Goal: Information Seeking & Learning: Learn about a topic

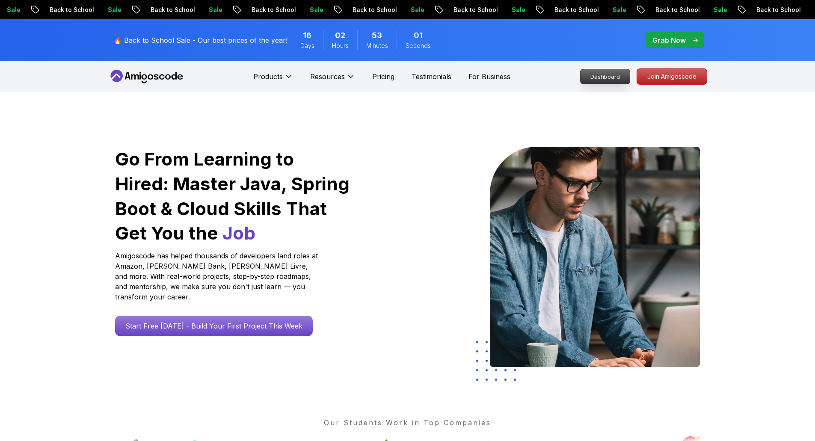
drag, startPoint x: 0, startPoint y: 0, endPoint x: 611, endPoint y: 74, distance: 615.4
click at [611, 74] on p "Dashboard" at bounding box center [605, 76] width 49 height 15
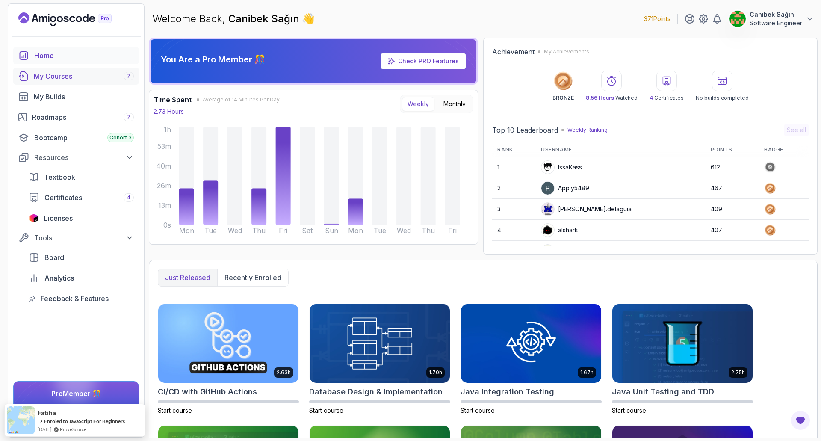
click at [62, 77] on div "My Courses 7" at bounding box center [84, 76] width 100 height 10
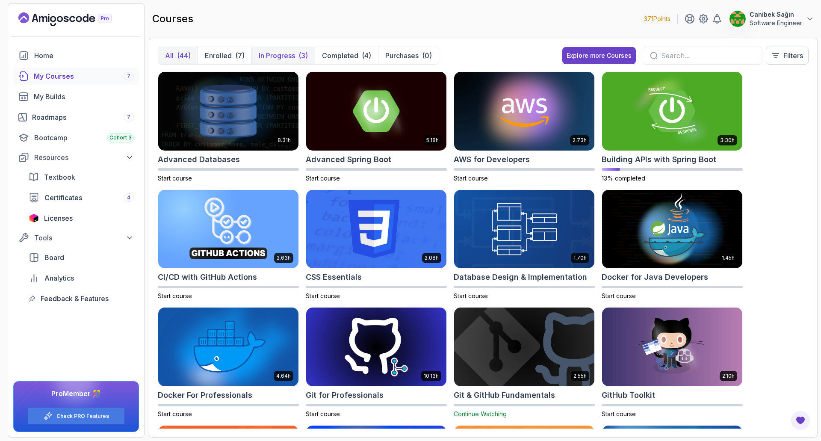
click at [289, 59] on p "In Progress" at bounding box center [277, 55] width 36 height 10
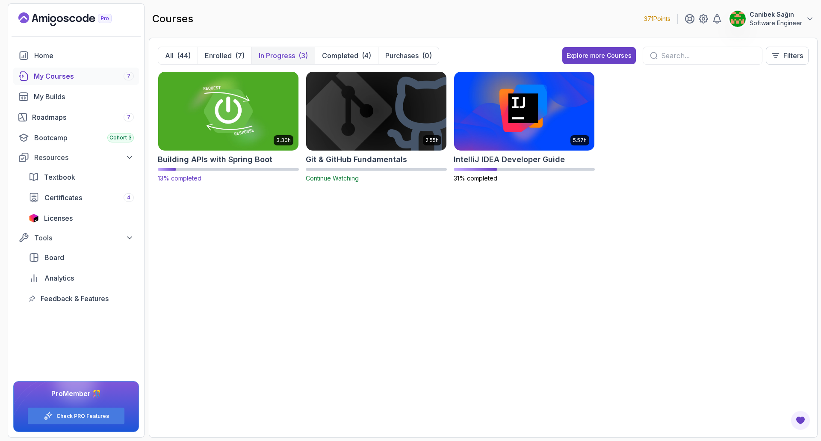
click at [249, 117] on img at bounding box center [228, 111] width 147 height 83
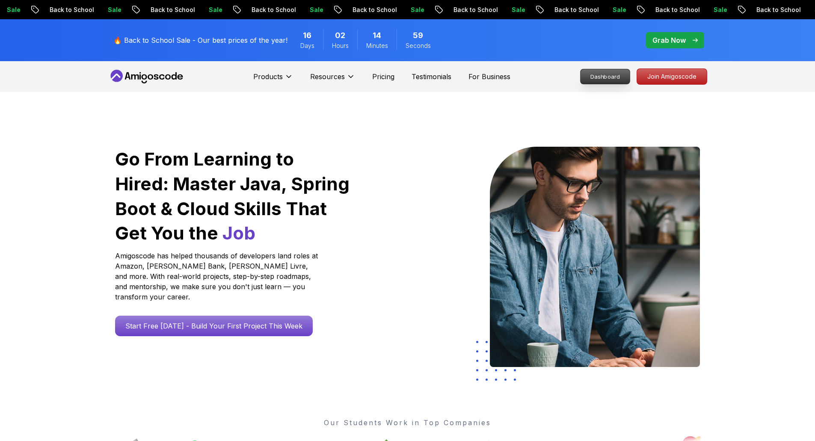
click at [598, 78] on p "Dashboard" at bounding box center [605, 76] width 49 height 15
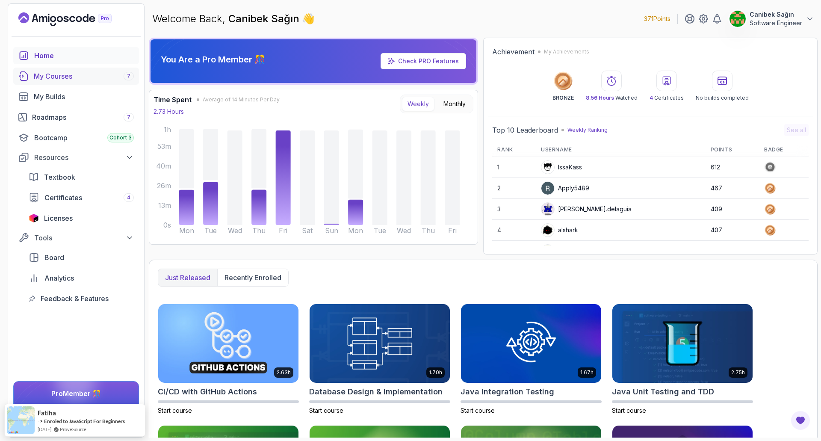
click at [56, 74] on div "My Courses 7" at bounding box center [84, 76] width 100 height 10
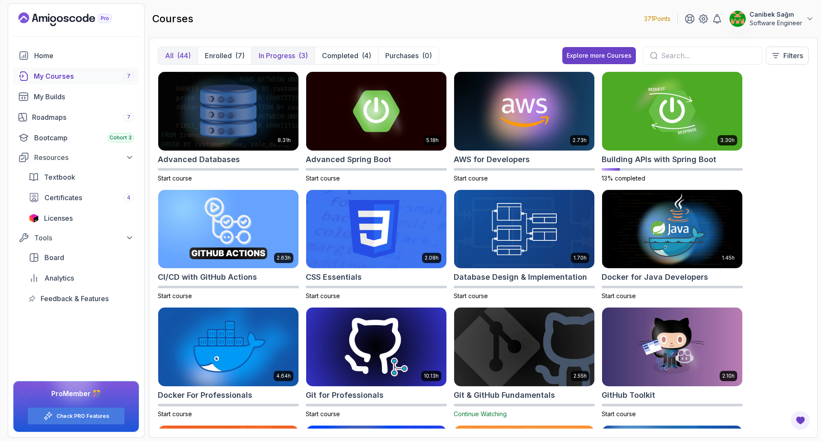
click at [267, 53] on p "In Progress" at bounding box center [277, 55] width 36 height 10
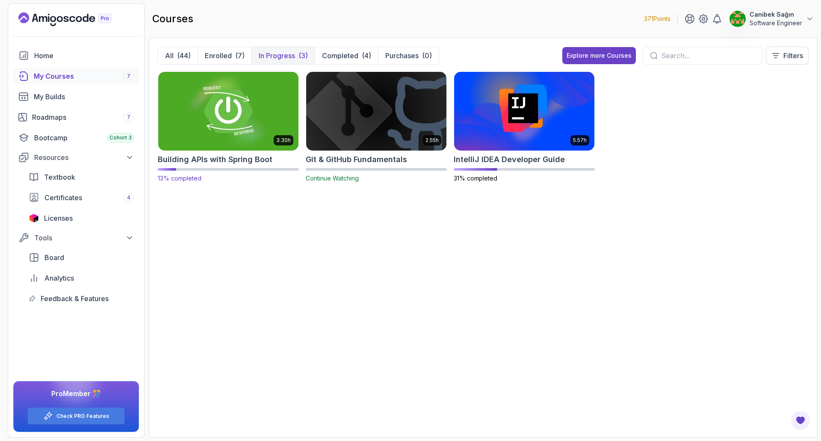
click at [234, 101] on img at bounding box center [228, 111] width 147 height 83
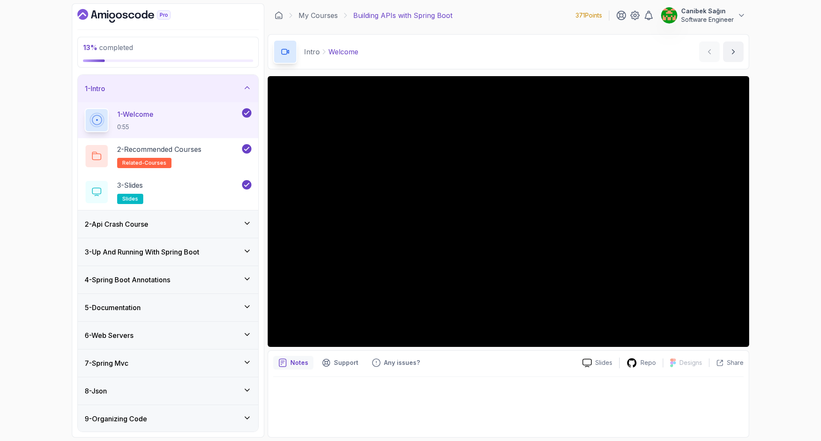
click at [215, 252] on div "3 - Up And Running With Spring Boot" at bounding box center [168, 252] width 167 height 10
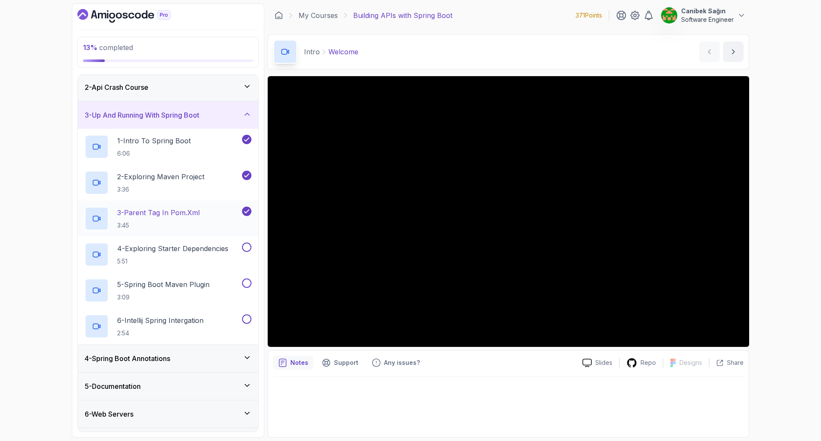
scroll to position [43, 0]
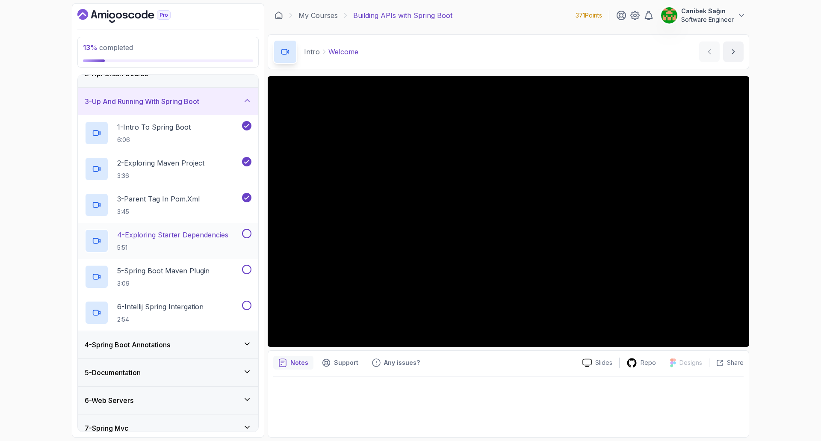
click at [183, 235] on p "4 - Exploring Starter Dependencies" at bounding box center [172, 235] width 111 height 10
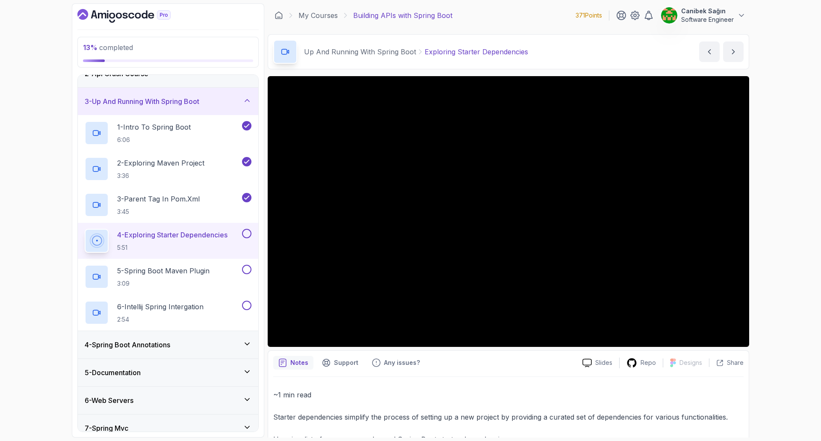
click at [169, 345] on h3 "4 - Spring Boot Annotations" at bounding box center [128, 345] width 86 height 10
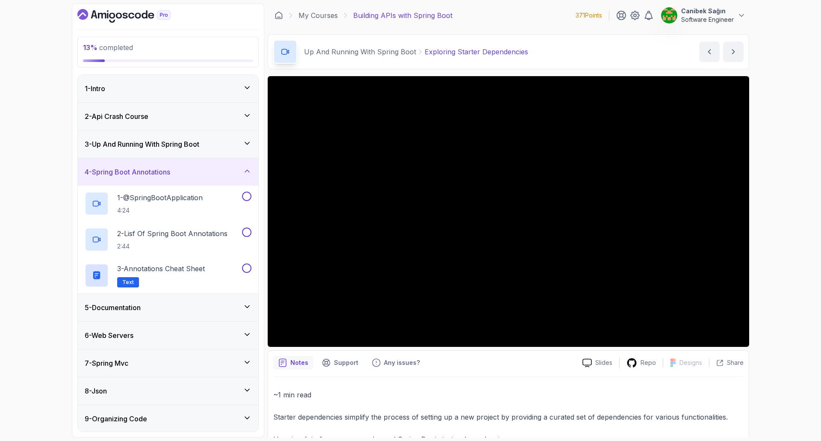
click at [178, 302] on div "5 - Documentation" at bounding box center [168, 307] width 167 height 10
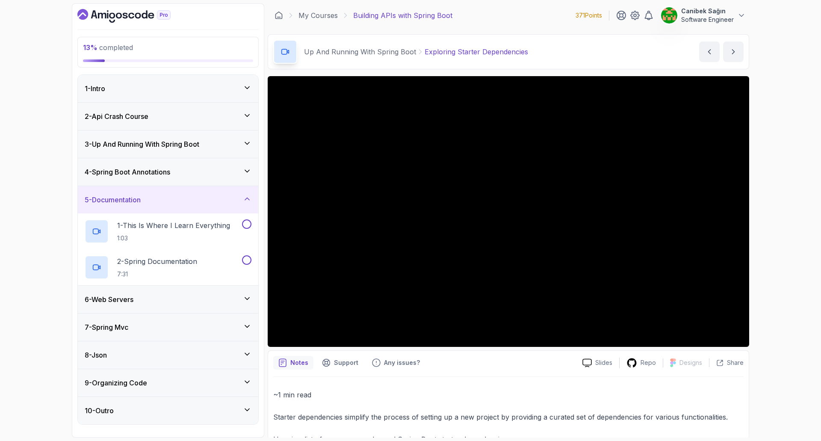
click at [178, 298] on div "6 - Web Servers" at bounding box center [168, 299] width 167 height 10
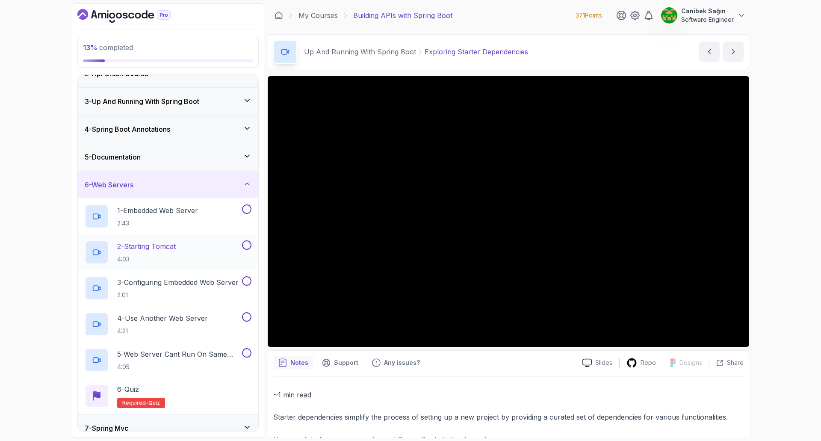
scroll to position [86, 0]
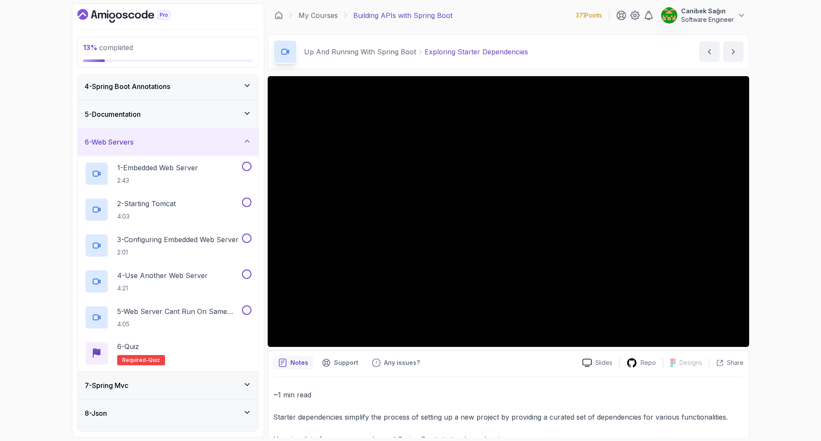
click at [174, 390] on div "7 - Spring Mvc" at bounding box center [168, 385] width 167 height 10
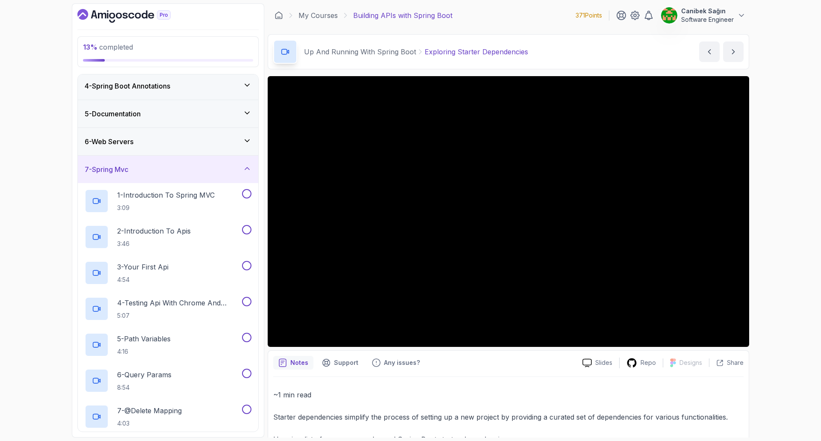
click at [148, 174] on div "7 - Spring Mvc" at bounding box center [168, 169] width 167 height 10
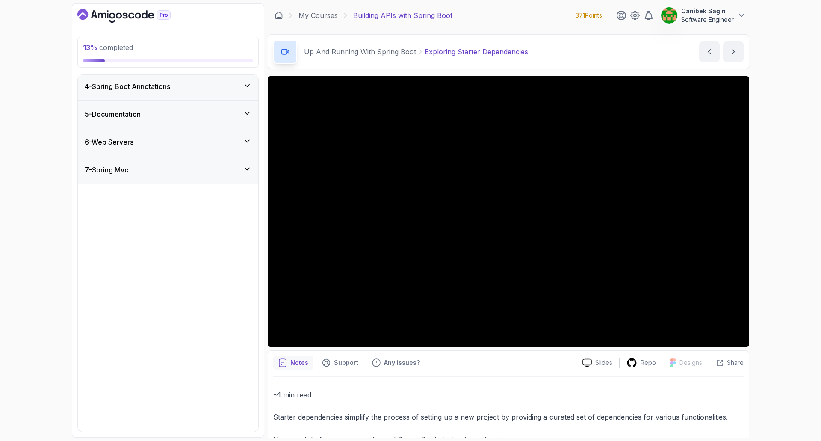
scroll to position [0, 0]
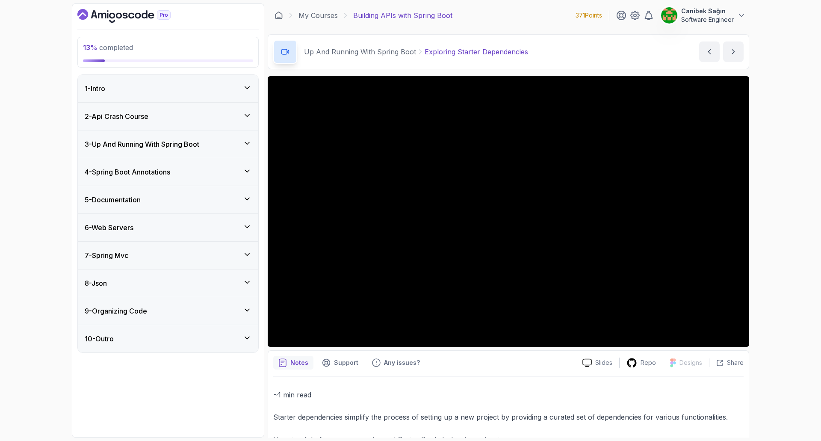
click at [207, 179] on div "4 - Spring Boot Annotations" at bounding box center [168, 171] width 181 height 27
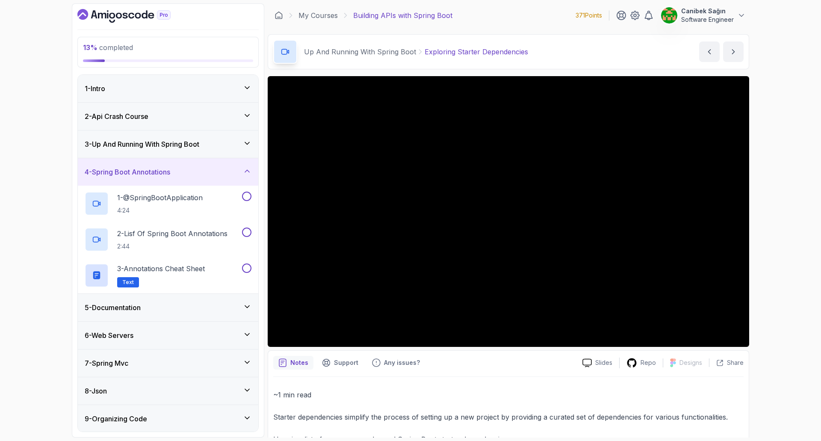
click at [195, 152] on div "3 - Up And Running With Spring Boot" at bounding box center [168, 143] width 181 height 27
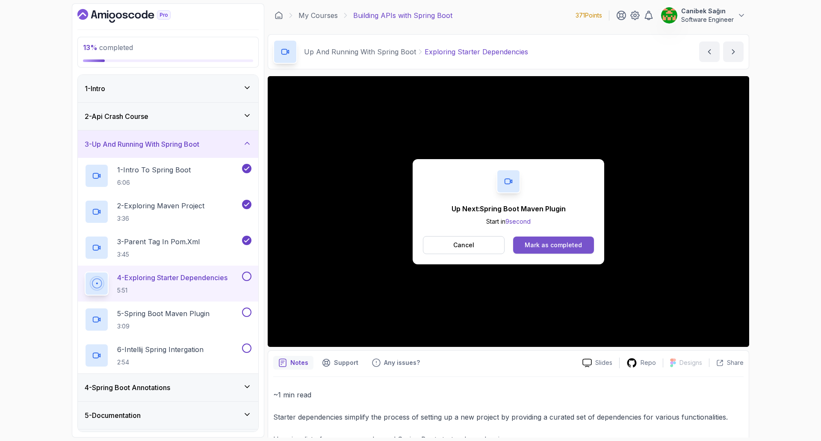
click at [567, 245] on div "Mark as completed" at bounding box center [553, 245] width 57 height 9
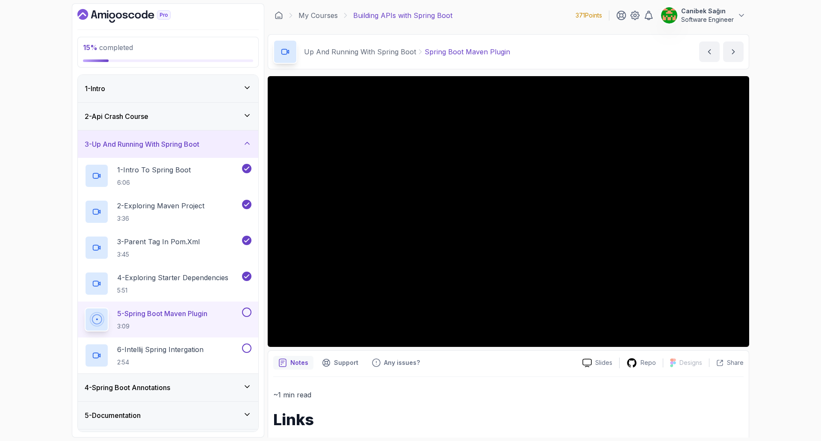
click at [205, 386] on div "4 - Spring Boot Annotations" at bounding box center [168, 387] width 167 height 10
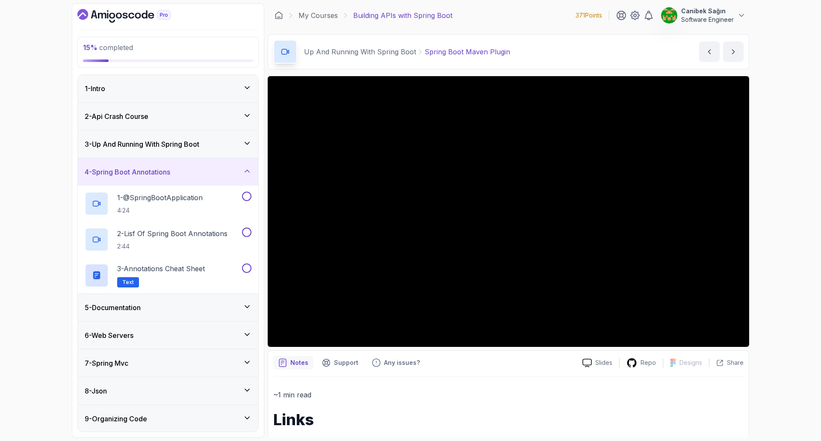
click at [172, 308] on div "5 - Documentation" at bounding box center [168, 307] width 167 height 10
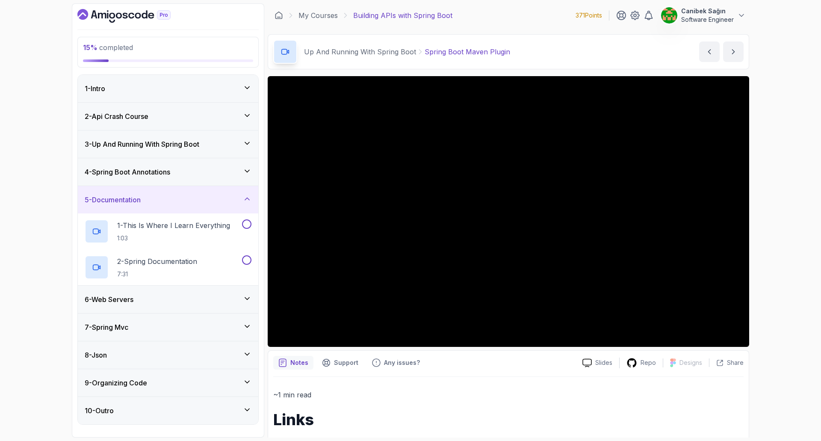
click at [155, 178] on div "4 - Spring Boot Annotations" at bounding box center [168, 171] width 181 height 27
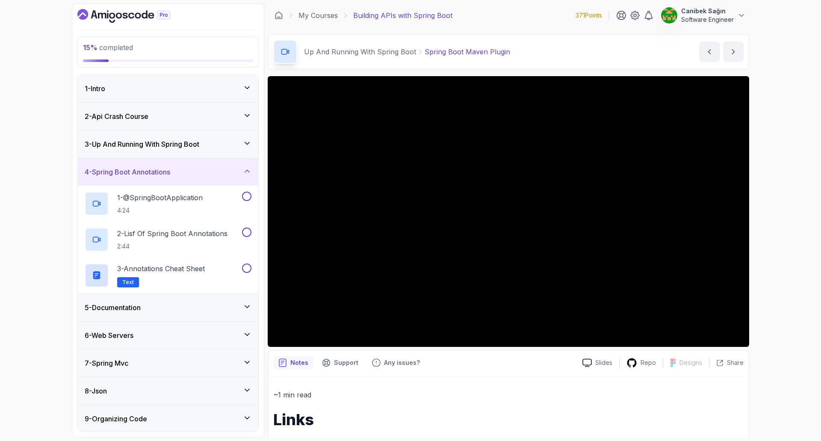
click at [148, 146] on h3 "3 - Up And Running With Spring Boot" at bounding box center [142, 144] width 115 height 10
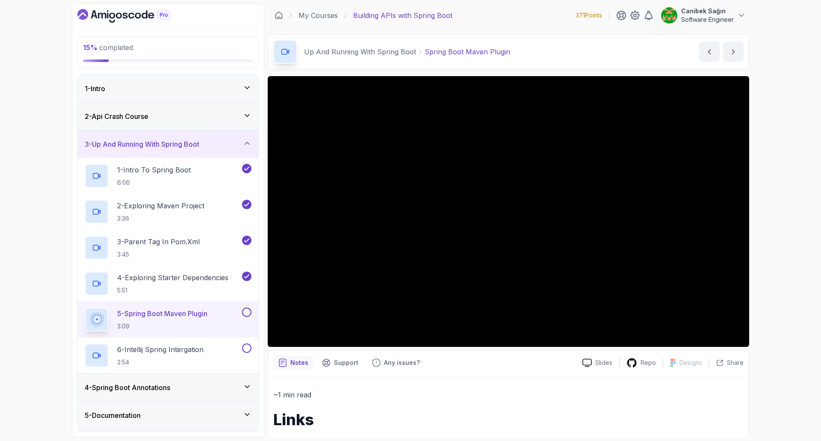
scroll to position [34, 0]
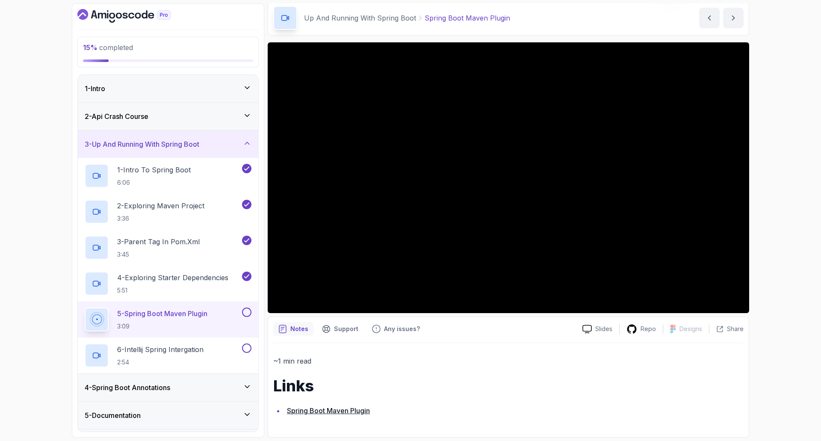
click at [323, 412] on link "Spring Boot Maven Plugin" at bounding box center [328, 410] width 83 height 9
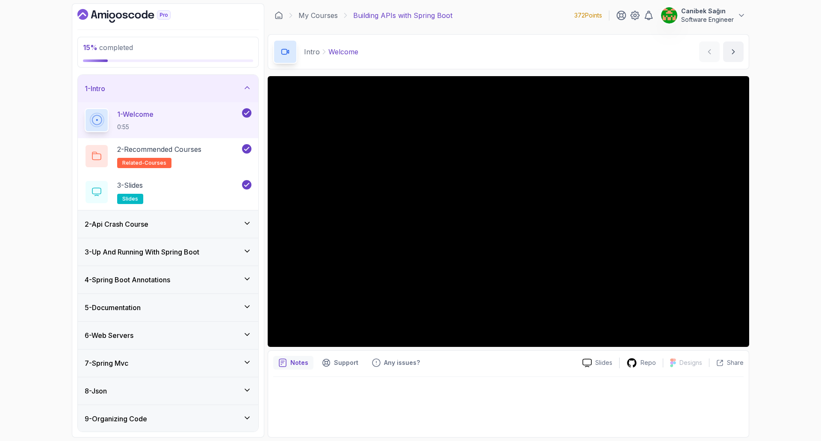
click at [150, 251] on h3 "3 - Up And Running With Spring Boot" at bounding box center [142, 252] width 115 height 10
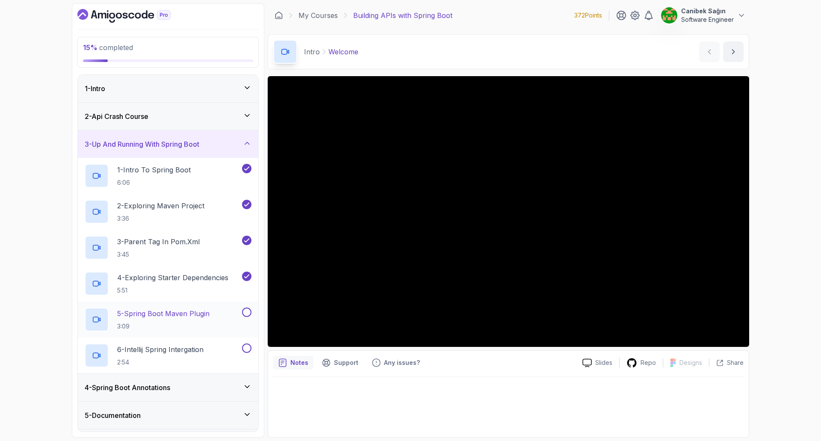
click at [170, 316] on p "5 - Spring Boot Maven Plugin" at bounding box center [163, 313] width 92 height 10
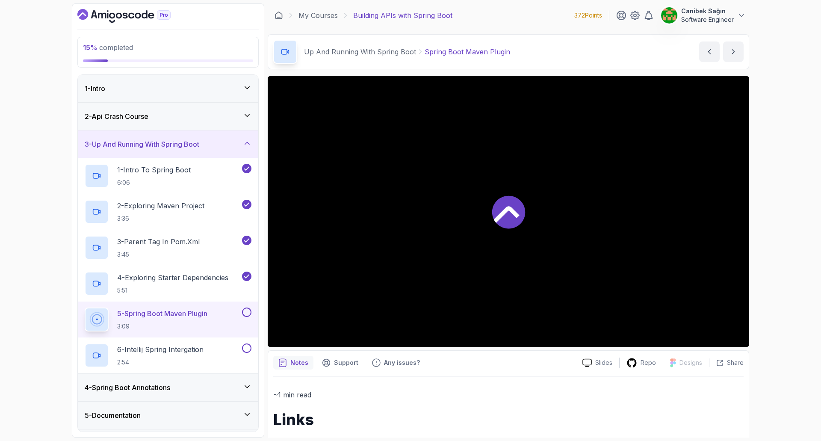
scroll to position [34, 0]
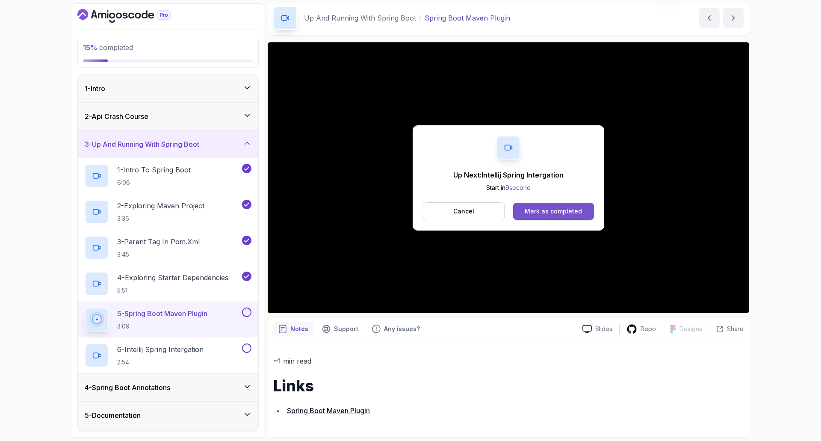
click at [562, 209] on div "Mark as completed" at bounding box center [553, 211] width 57 height 9
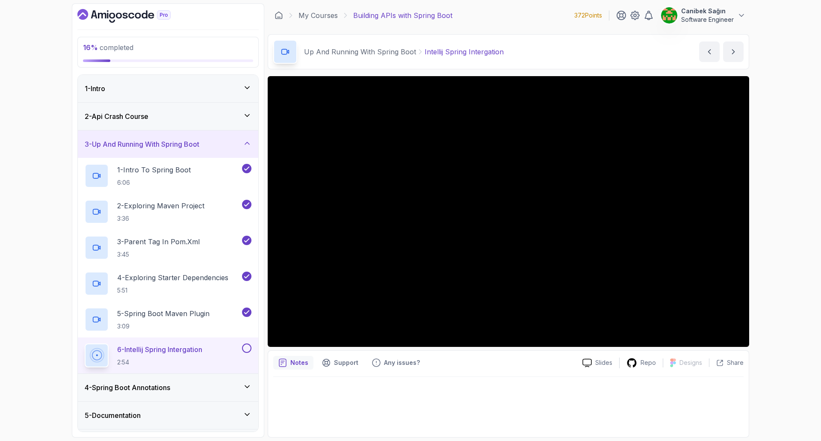
click at [243, 352] on div at bounding box center [245, 348] width 11 height 9
click at [247, 349] on button at bounding box center [246, 348] width 9 height 9
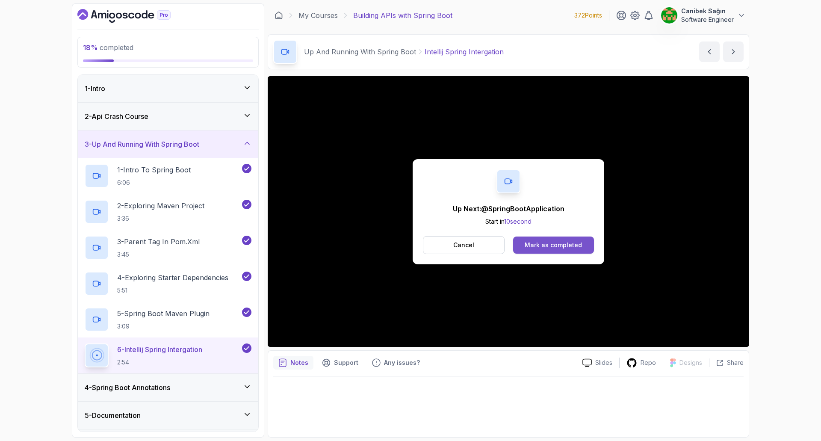
click at [553, 246] on div "Mark as completed" at bounding box center [553, 245] width 57 height 9
